Goal: Information Seeking & Learning: Learn about a topic

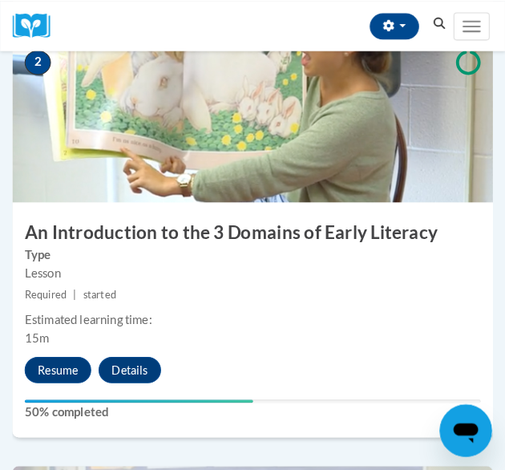
scroll to position [749, 0]
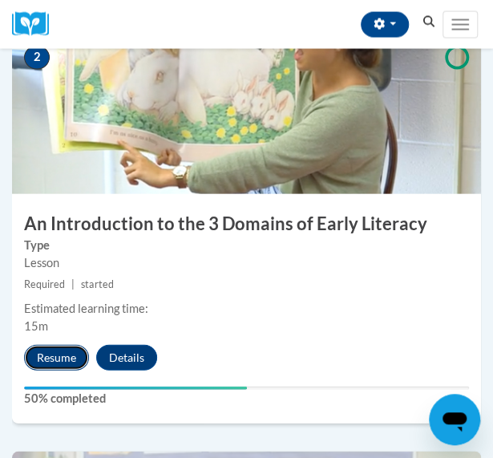
click at [38, 354] on button "Resume" at bounding box center [56, 358] width 65 height 26
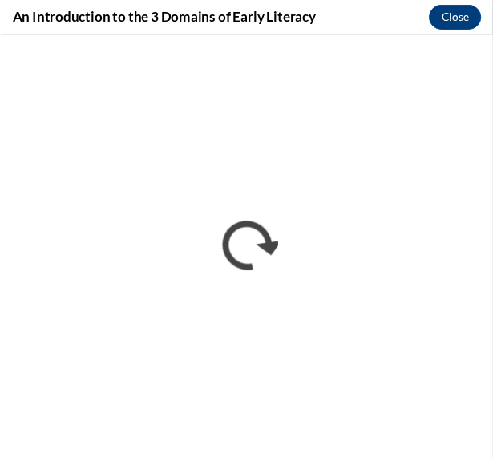
scroll to position [0, 0]
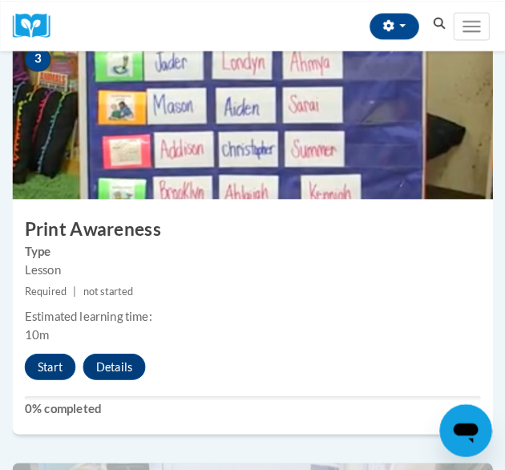
scroll to position [1201, 0]
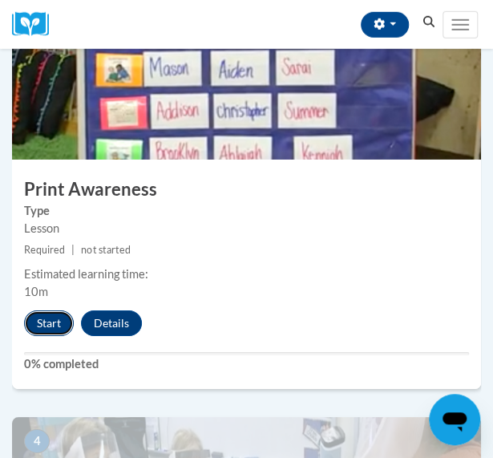
click at [46, 320] on button "Start" at bounding box center [49, 323] width 50 height 26
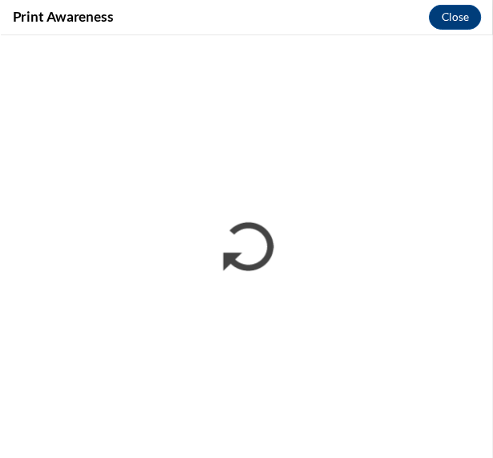
scroll to position [0, 0]
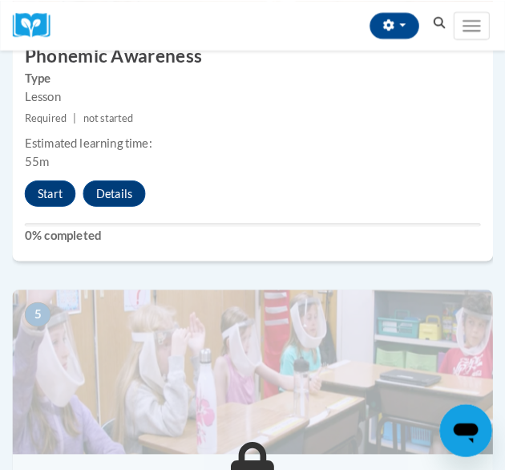
scroll to position [1734, 0]
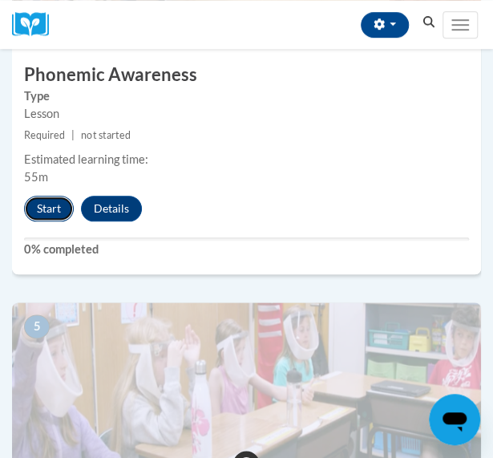
click at [41, 210] on button "Start" at bounding box center [49, 209] width 50 height 26
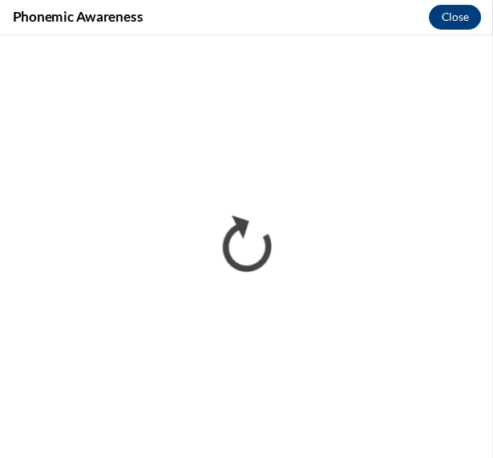
scroll to position [0, 0]
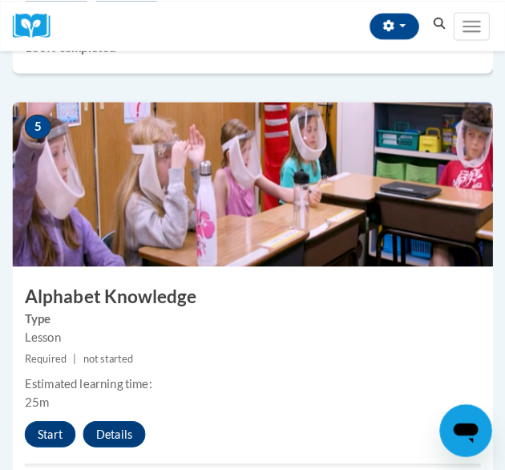
scroll to position [2063, 0]
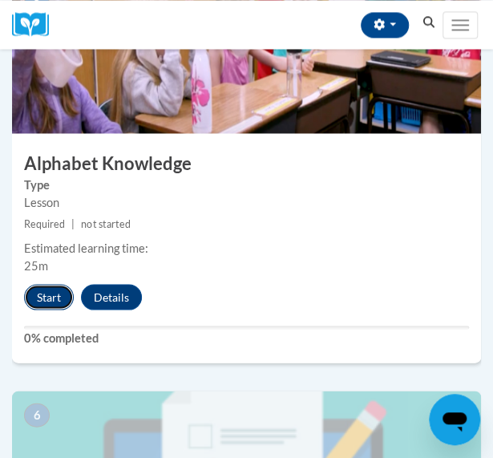
click at [46, 297] on button "Start" at bounding box center [49, 297] width 50 height 26
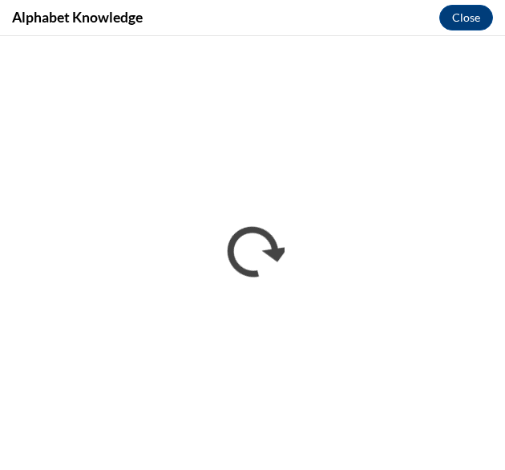
scroll to position [0, 0]
